Goal: Information Seeking & Learning: Learn about a topic

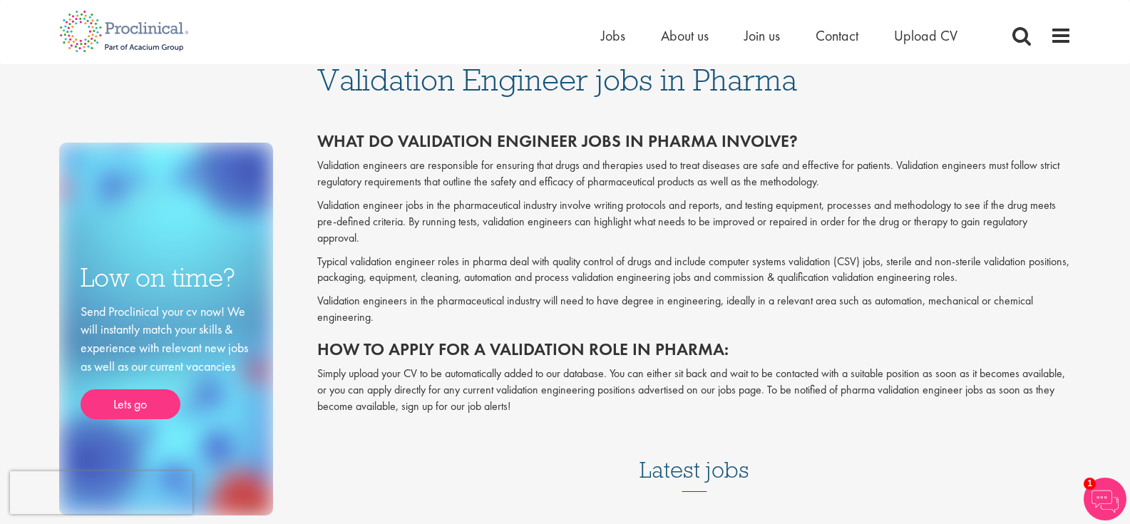
click at [440, 83] on span "Validation Engineer jobs in Pharma" at bounding box center [557, 80] width 480 height 38
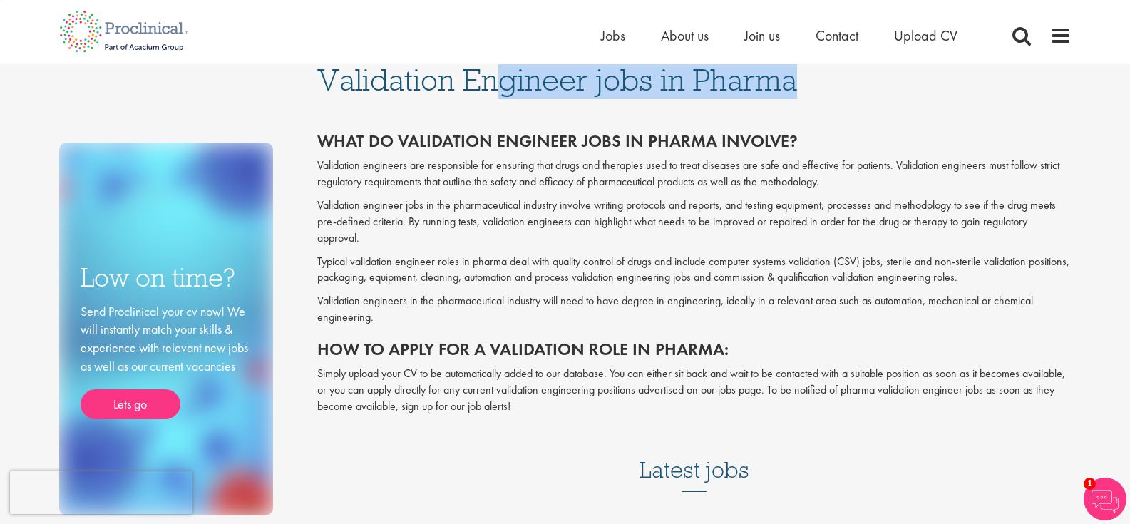
click at [440, 83] on span "Validation Engineer jobs in Pharma" at bounding box center [557, 80] width 480 height 38
click at [436, 110] on div "Validation Engineer jobs in Pharma What do validation engineer jobs in pharma i…" at bounding box center [694, 286] width 776 height 445
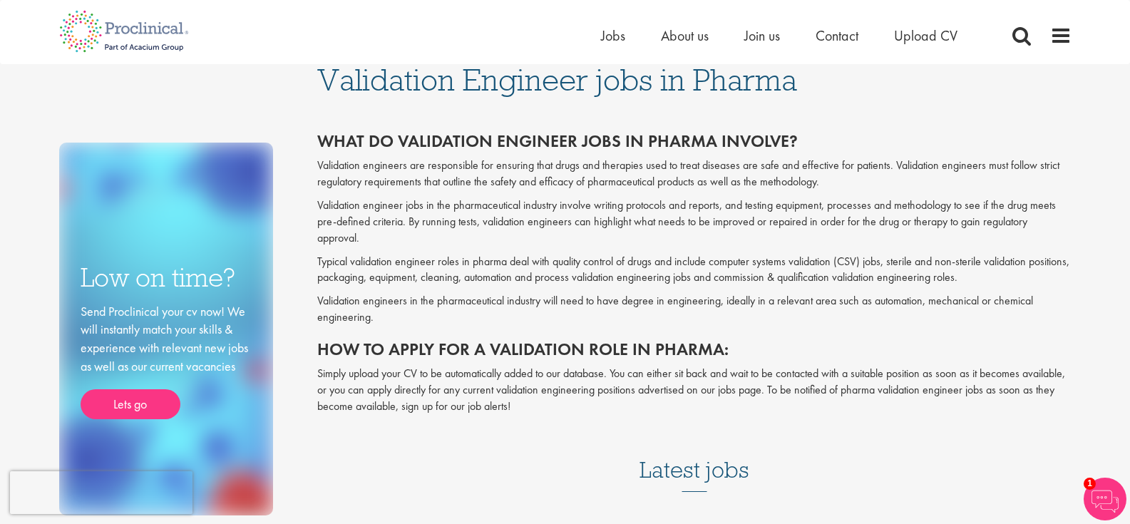
click at [418, 144] on h2 "What do validation engineer jobs in pharma involve?" at bounding box center [694, 141] width 754 height 19
click at [416, 143] on h2 "What do validation engineer jobs in pharma involve?" at bounding box center [694, 141] width 754 height 19
click at [429, 172] on p "Validation engineers are responsible for ensuring that drugs and therapies used…" at bounding box center [694, 174] width 754 height 33
click at [433, 141] on h2 "What do validation engineer jobs in pharma involve?" at bounding box center [694, 141] width 754 height 19
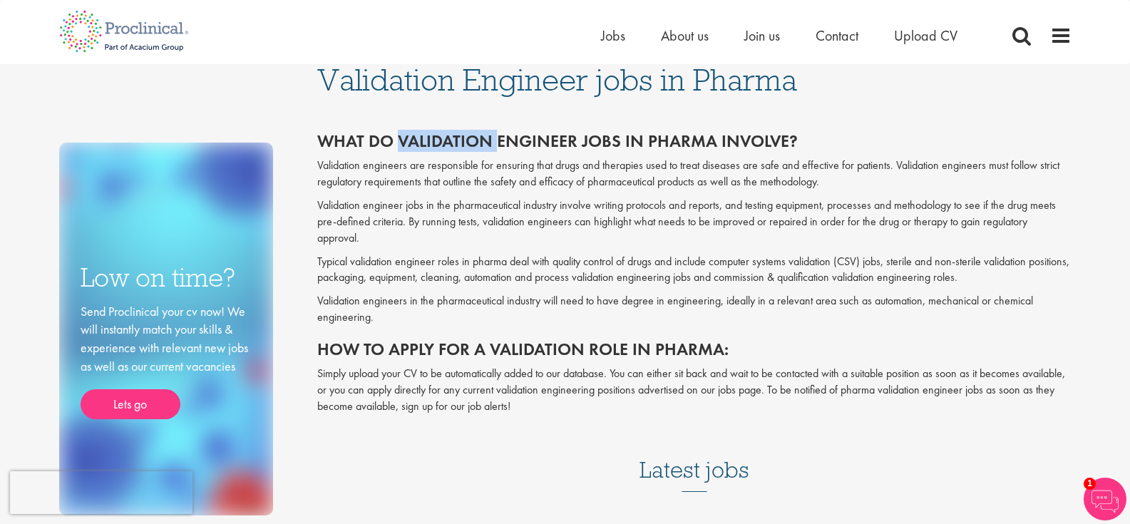
click at [433, 141] on h2 "What do validation engineer jobs in pharma involve?" at bounding box center [694, 141] width 754 height 19
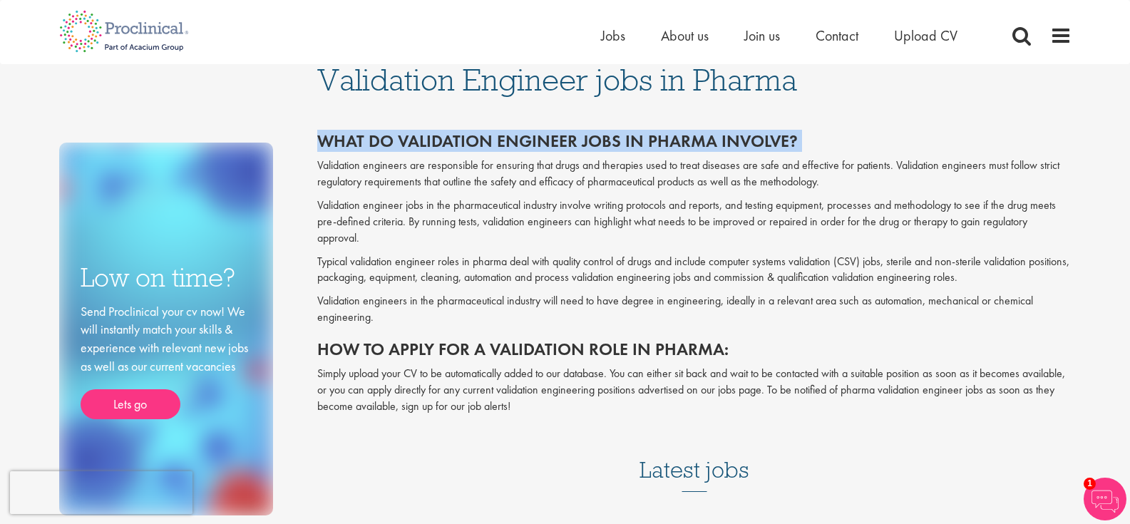
click at [433, 141] on h2 "What do validation engineer jobs in pharma involve?" at bounding box center [694, 141] width 754 height 19
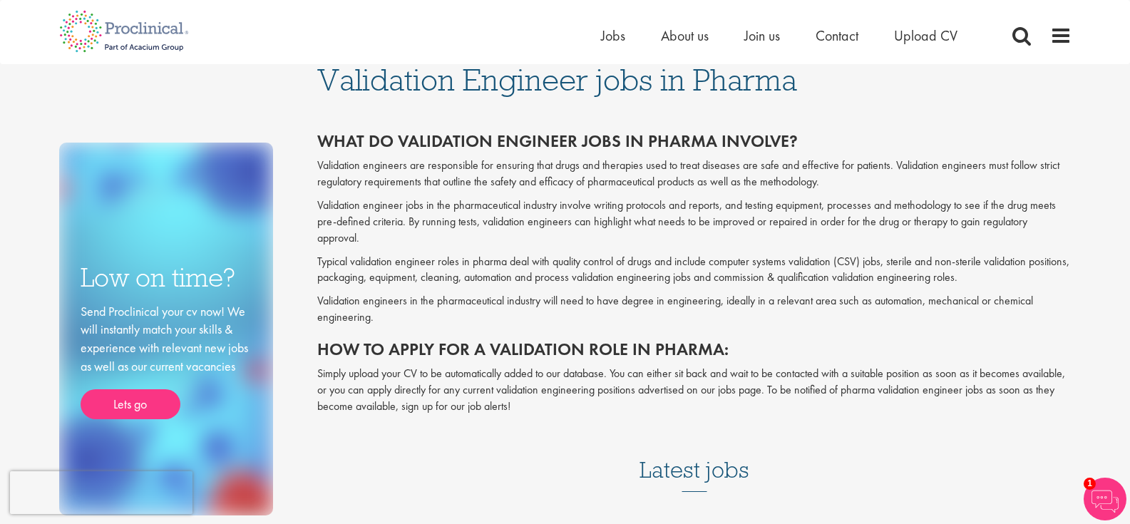
click at [426, 168] on p "Validation engineers are responsible for ensuring that drugs and therapies used…" at bounding box center [694, 174] width 754 height 33
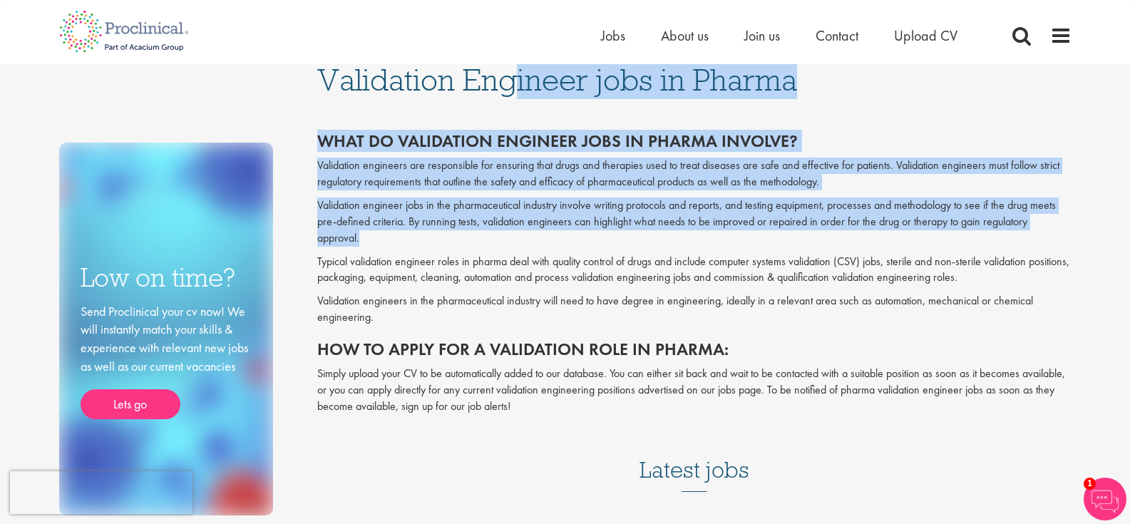
drag, startPoint x: 333, startPoint y: 68, endPoint x: 567, endPoint y: 247, distance: 294.4
click at [567, 246] on div "Validation Engineer jobs in Pharma What do validation engineer jobs in pharma i…" at bounding box center [694, 286] width 776 height 445
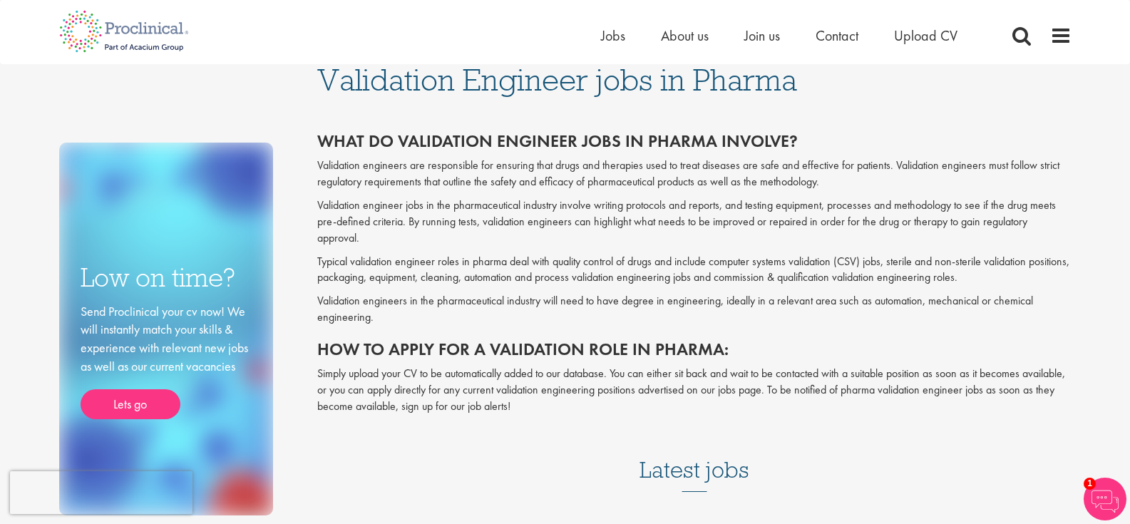
click at [433, 282] on p "Typical validation engineer roles in pharma deal with quality control of drugs …" at bounding box center [694, 270] width 754 height 33
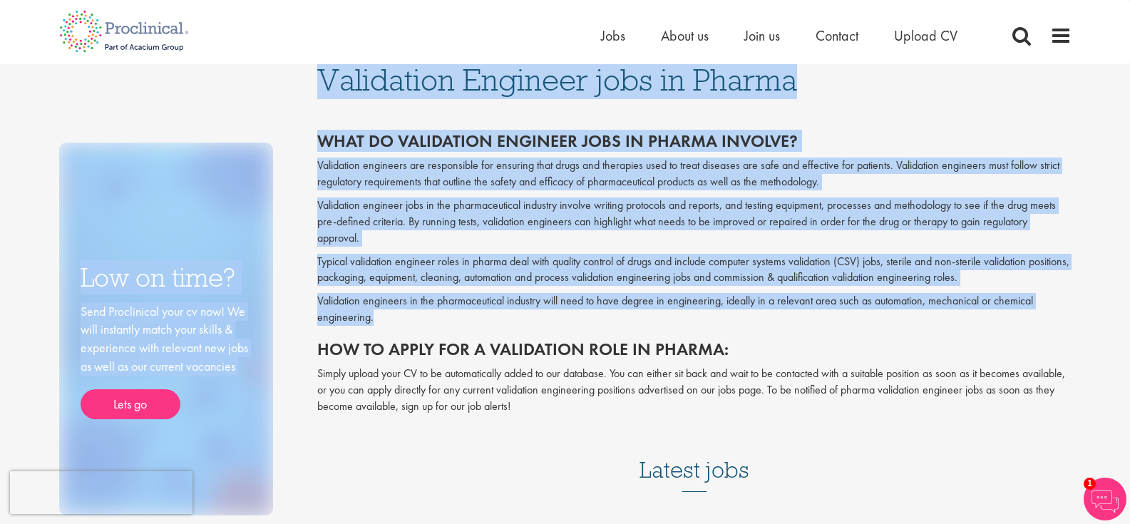
drag, startPoint x: 390, startPoint y: 321, endPoint x: 295, endPoint y: 74, distance: 264.9
click at [295, 74] on div "Low on time? Send Proclinical your cv now! We will instantly match your skills …" at bounding box center [565, 289] width 1034 height 451
click at [361, 132] on h2 "What do validation engineer jobs in pharma involve?" at bounding box center [694, 141] width 754 height 19
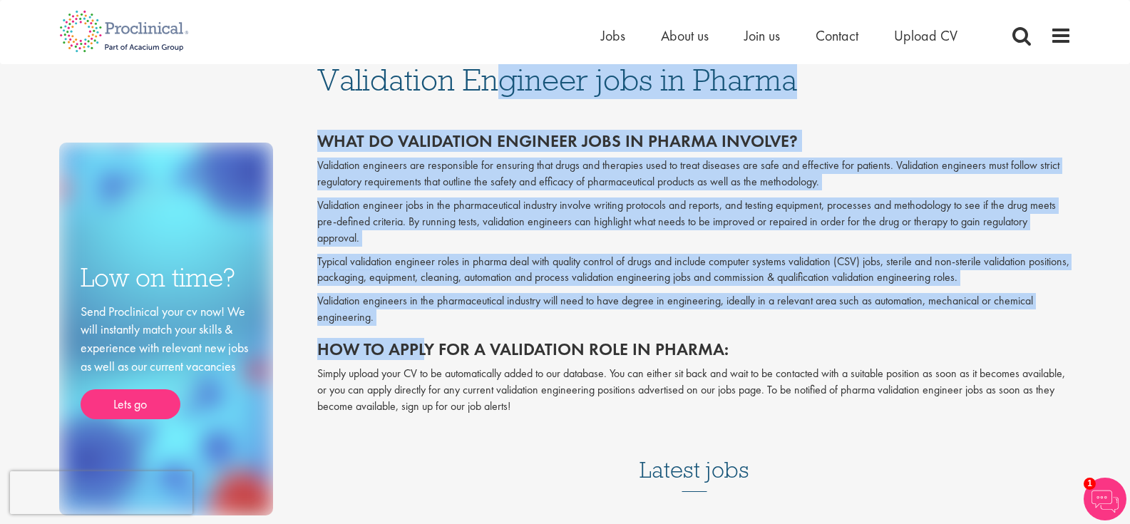
drag, startPoint x: 319, startPoint y: 77, endPoint x: 395, endPoint y: 322, distance: 256.8
click at [421, 331] on div "Validation Engineer jobs in Pharma What do validation engineer jobs in pharma i…" at bounding box center [694, 286] width 776 height 445
click at [394, 321] on p "Validation engineers in the pharmaceutical industry will need to have degree in…" at bounding box center [694, 309] width 754 height 33
drag, startPoint x: 374, startPoint y: 321, endPoint x: 340, endPoint y: 66, distance: 258.2
click at [340, 66] on div "Validation Engineer jobs in Pharma What do validation engineer jobs in pharma i…" at bounding box center [694, 286] width 776 height 445
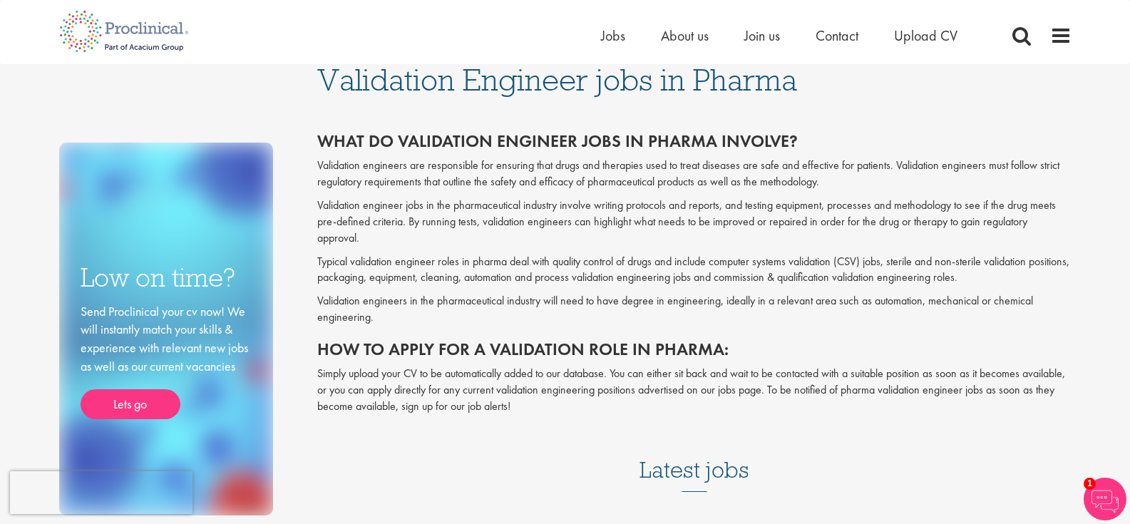
click at [321, 77] on span "Validation Engineer jobs in Pharma" at bounding box center [557, 80] width 480 height 38
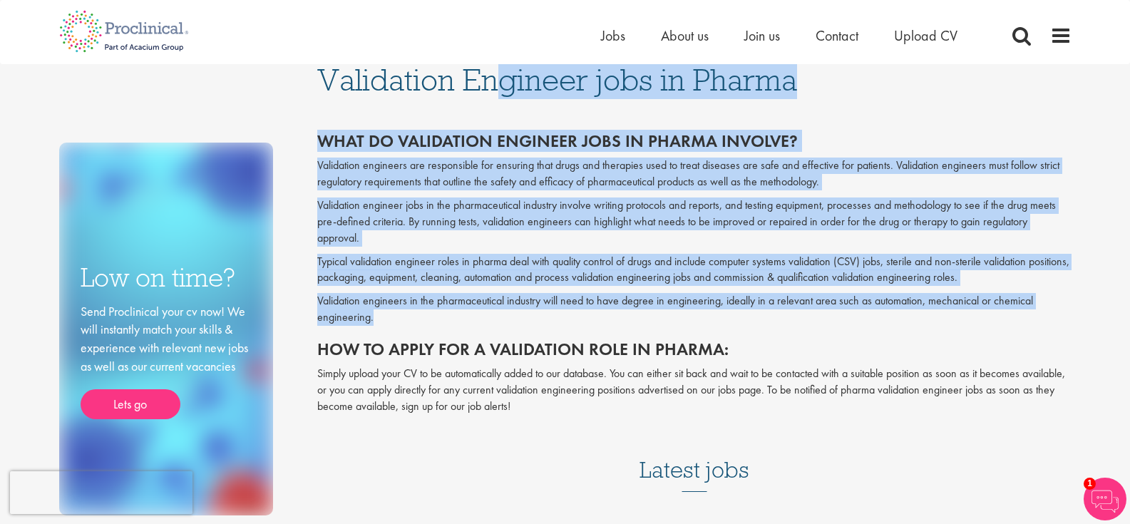
drag, startPoint x: 319, startPoint y: 76, endPoint x: 404, endPoint y: 317, distance: 255.4
click at [426, 319] on div "Validation Engineer jobs in Pharma What do validation engineer jobs in pharma i…" at bounding box center [694, 286] width 776 height 445
click at [379, 311] on p "Validation engineers in the pharmaceutical industry will need to have degree in…" at bounding box center [694, 309] width 754 height 33
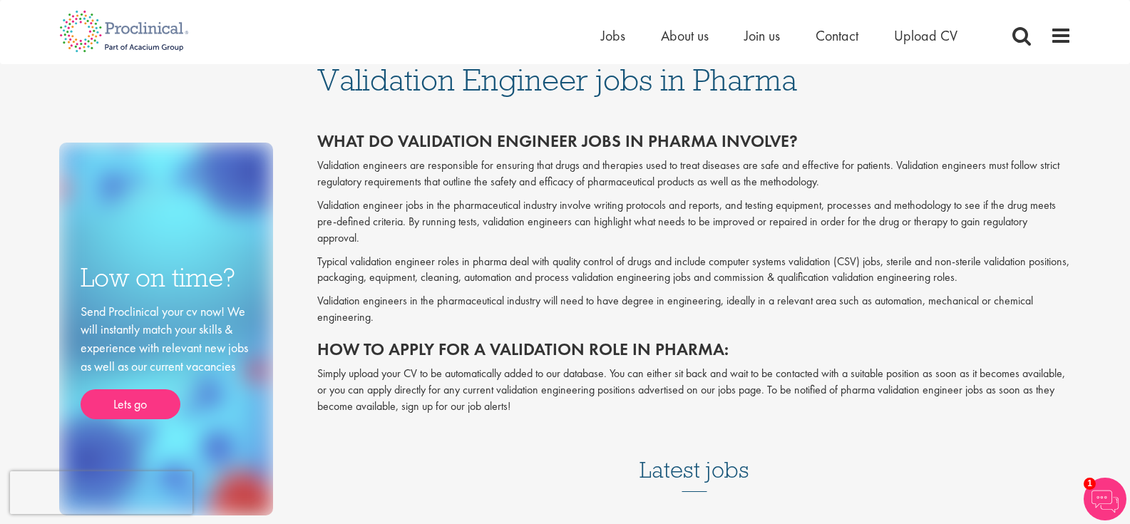
click at [353, 31] on div "Home Jobs About us Join us Contact Upload CV" at bounding box center [559, 26] width 1023 height 53
